Goal: Check status: Check status

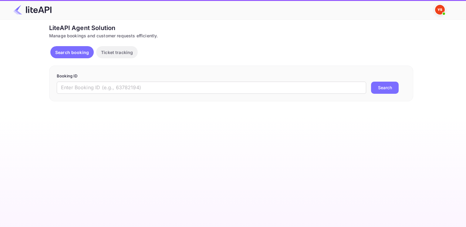
click at [145, 87] on input "text" at bounding box center [212, 88] width 310 height 12
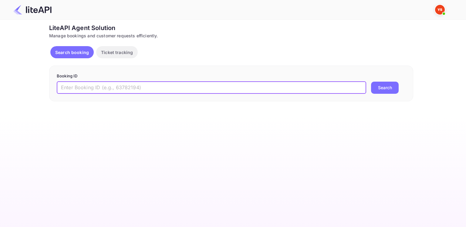
paste input "8293548"
type input "8293548"
click at [371, 82] on button "Search" at bounding box center [385, 88] width 28 height 12
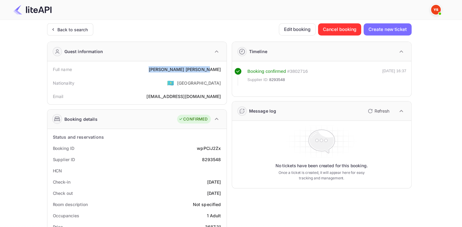
drag, startPoint x: 183, startPoint y: 67, endPoint x: 220, endPoint y: 69, distance: 37.7
click at [220, 69] on div "[PERSON_NAME]" at bounding box center [184, 69] width 72 height 6
copy div "[PERSON_NAME]"
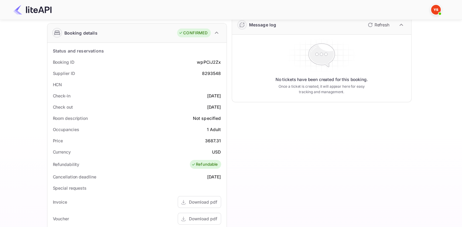
scroll to position [100, 0]
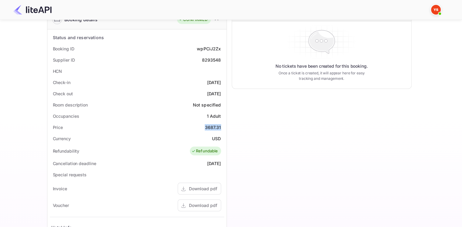
drag, startPoint x: 204, startPoint y: 125, endPoint x: 223, endPoint y: 128, distance: 19.1
click at [223, 128] on div "Price 3687.31" at bounding box center [137, 127] width 174 height 11
copy div "3687.31"
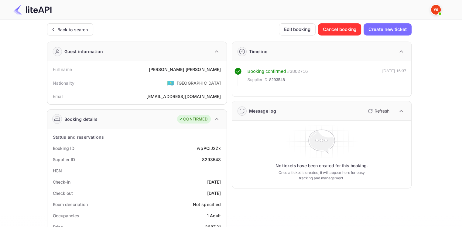
click at [67, 32] on div "Back to search" at bounding box center [72, 29] width 31 height 6
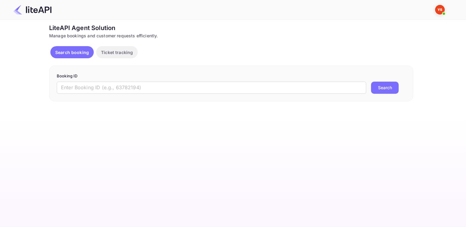
click at [97, 88] on input "text" at bounding box center [212, 88] width 310 height 12
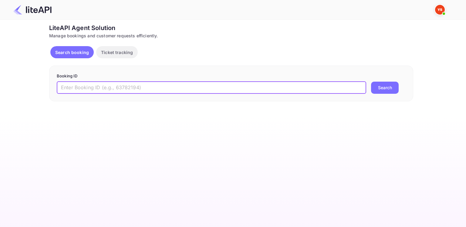
paste input "8509527"
type input "8509527"
click at [371, 82] on button "Search" at bounding box center [385, 88] width 28 height 12
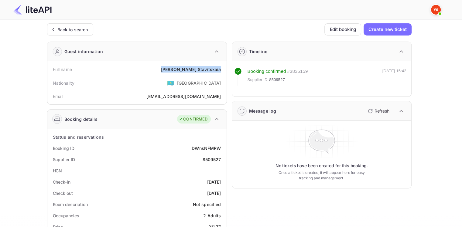
drag, startPoint x: 183, startPoint y: 67, endPoint x: 223, endPoint y: 67, distance: 40.4
click at [223, 67] on div "Full name [PERSON_NAME]" at bounding box center [137, 69] width 174 height 11
copy div "[PERSON_NAME]"
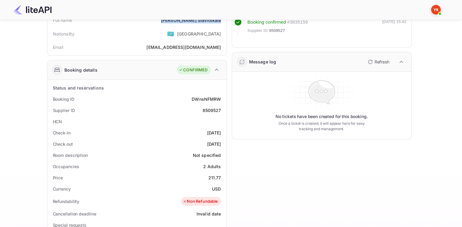
scroll to position [52, 0]
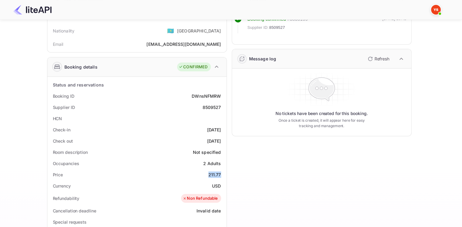
drag, startPoint x: 208, startPoint y: 176, endPoint x: 224, endPoint y: 176, distance: 16.1
click at [224, 176] on div "Status and reservations Booking ID DWnsNFMRW Supplier ID 8509527 HCN Check-in […" at bounding box center [136, 227] width 179 height 301
copy div "211.77"
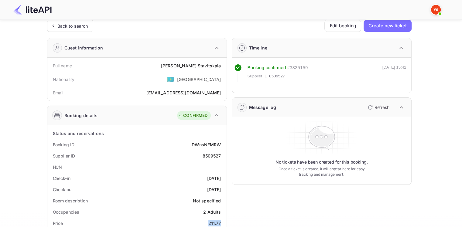
scroll to position [0, 0]
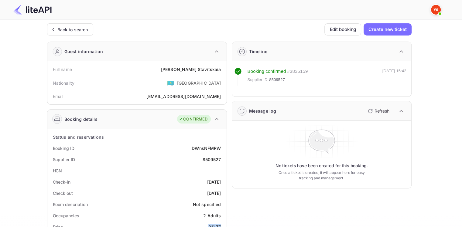
click at [88, 32] on div "Back to search Edit booking Create new ticket" at bounding box center [229, 29] width 364 height 12
click at [88, 32] on div "Back to search" at bounding box center [70, 29] width 46 height 12
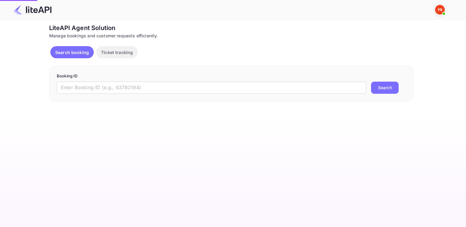
drag, startPoint x: 123, startPoint y: 63, endPoint x: 125, endPoint y: 81, distance: 17.5
click at [123, 65] on div "LiteAPI Agent Solution Manage bookings and customer requests efficiently. Searc…" at bounding box center [231, 62] width 364 height 78
click at [128, 91] on input "text" at bounding box center [212, 88] width 310 height 12
paste input "8526007"
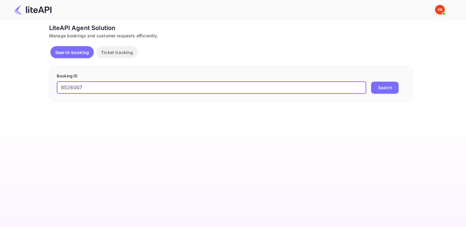
type input "8526007"
drag, startPoint x: 378, startPoint y: 82, endPoint x: 384, endPoint y: 85, distance: 6.8
click at [380, 83] on button "Search" at bounding box center [385, 88] width 28 height 12
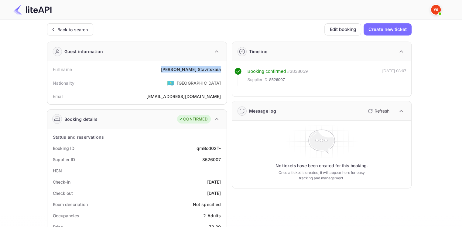
drag, startPoint x: 186, startPoint y: 69, endPoint x: 222, endPoint y: 72, distance: 35.7
click at [222, 72] on div "Full name [PERSON_NAME]" at bounding box center [137, 69] width 174 height 11
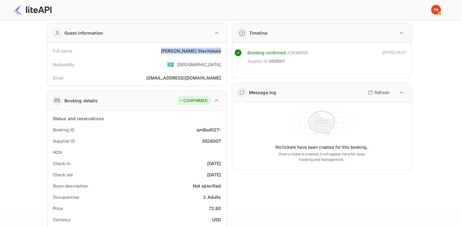
scroll to position [30, 0]
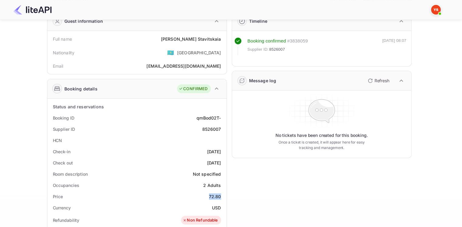
drag, startPoint x: 206, startPoint y: 194, endPoint x: 225, endPoint y: 196, distance: 19.3
